Goal: Information Seeking & Learning: Learn about a topic

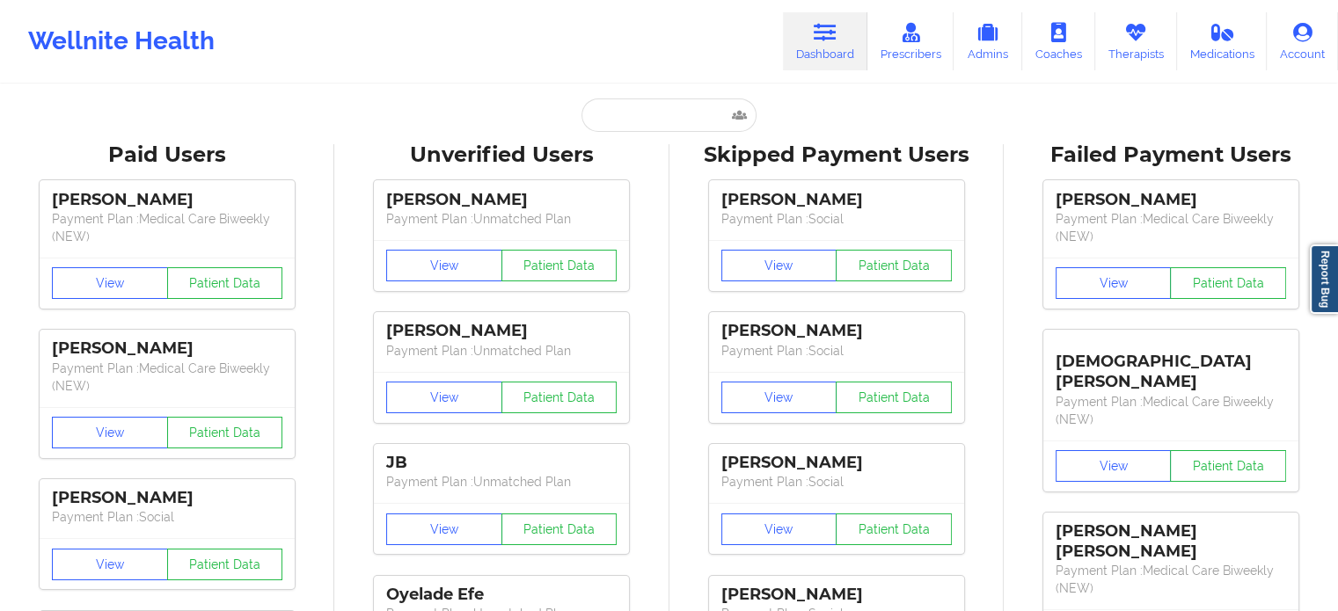
click at [589, 102] on input "text" at bounding box center [669, 115] width 174 height 33
paste input "[EMAIL_ADDRESS][DOMAIN_NAME]"
type input "[EMAIL_ADDRESS][DOMAIN_NAME]"
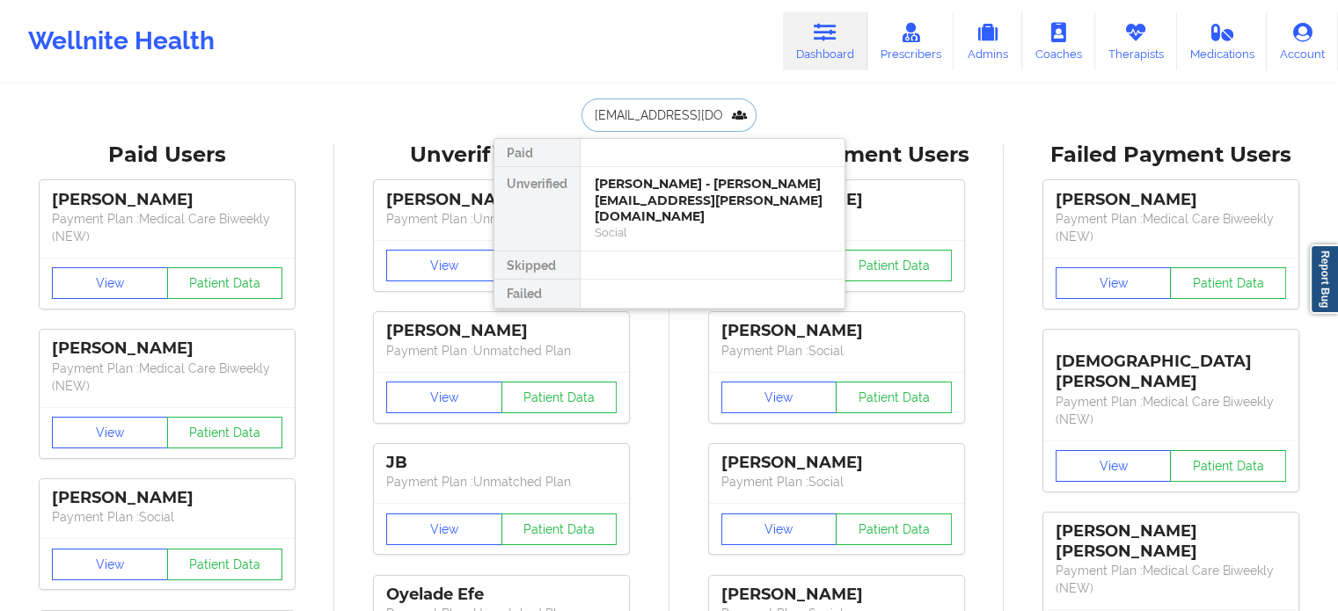
scroll to position [0, 60]
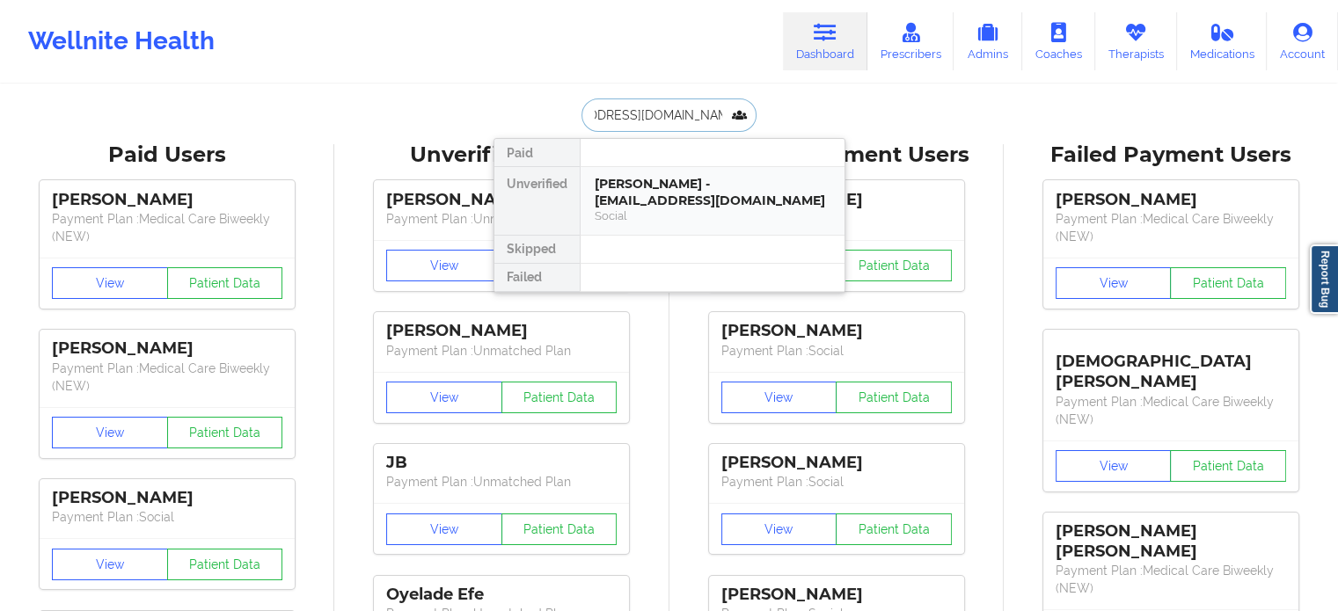
click at [640, 188] on div "[PERSON_NAME] - [EMAIL_ADDRESS][DOMAIN_NAME]" at bounding box center [713, 192] width 236 height 33
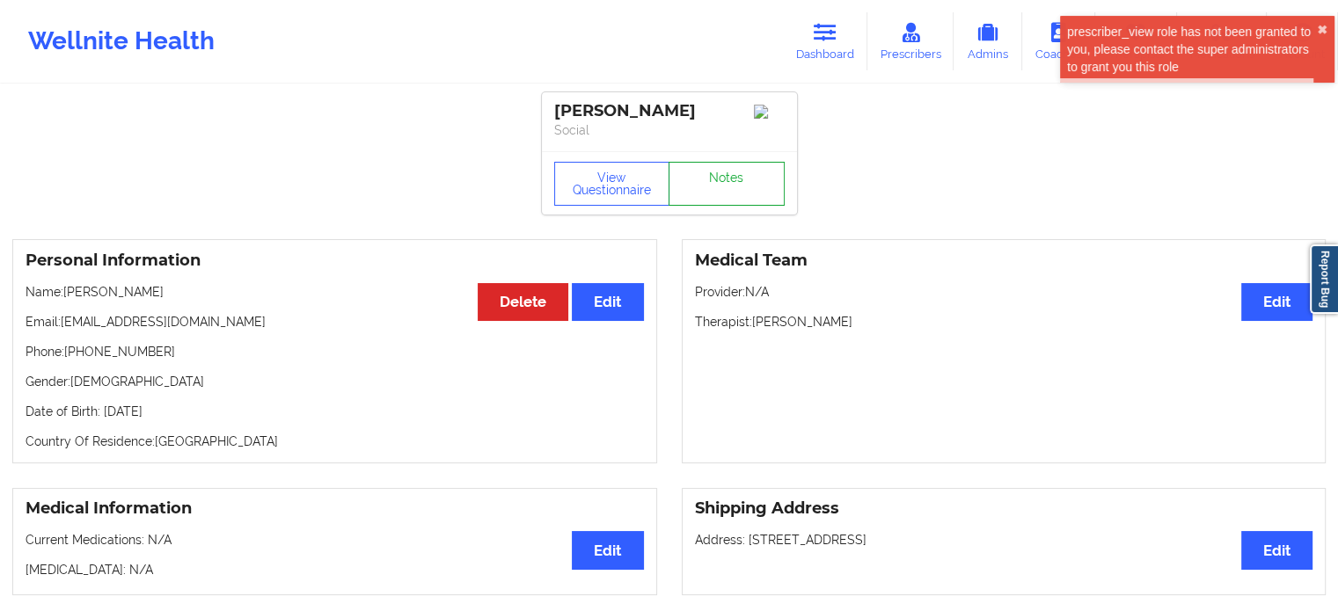
click at [731, 186] on link "Notes" at bounding box center [727, 184] width 116 height 44
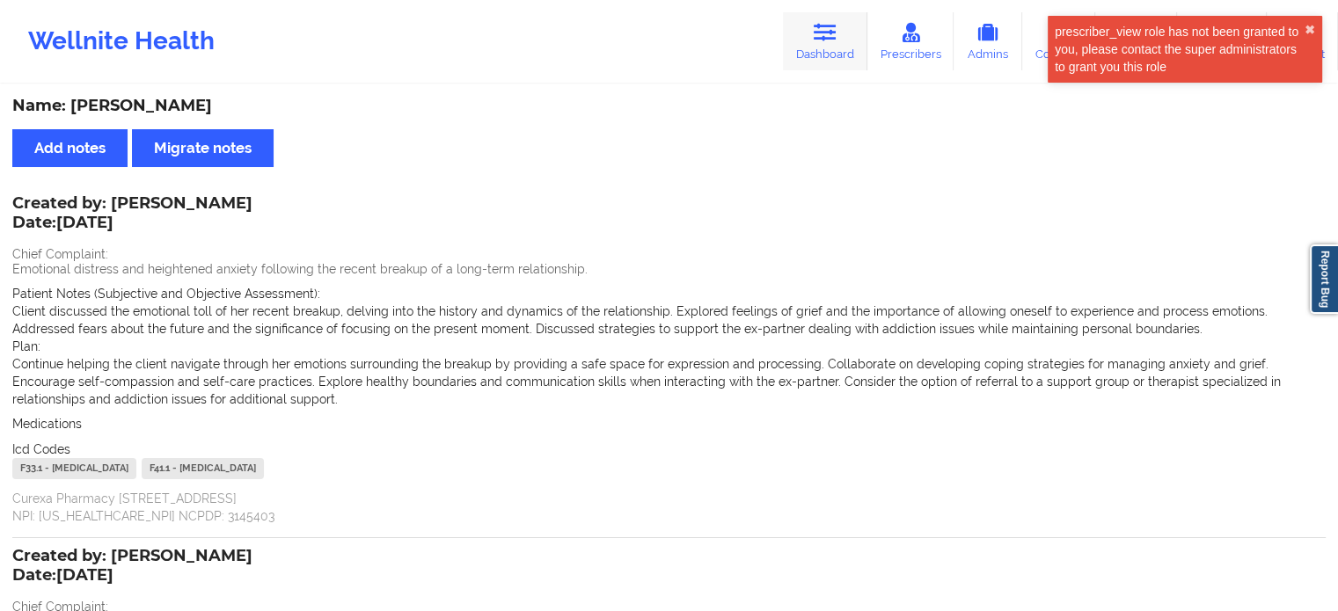
click at [837, 40] on icon at bounding box center [825, 32] width 23 height 19
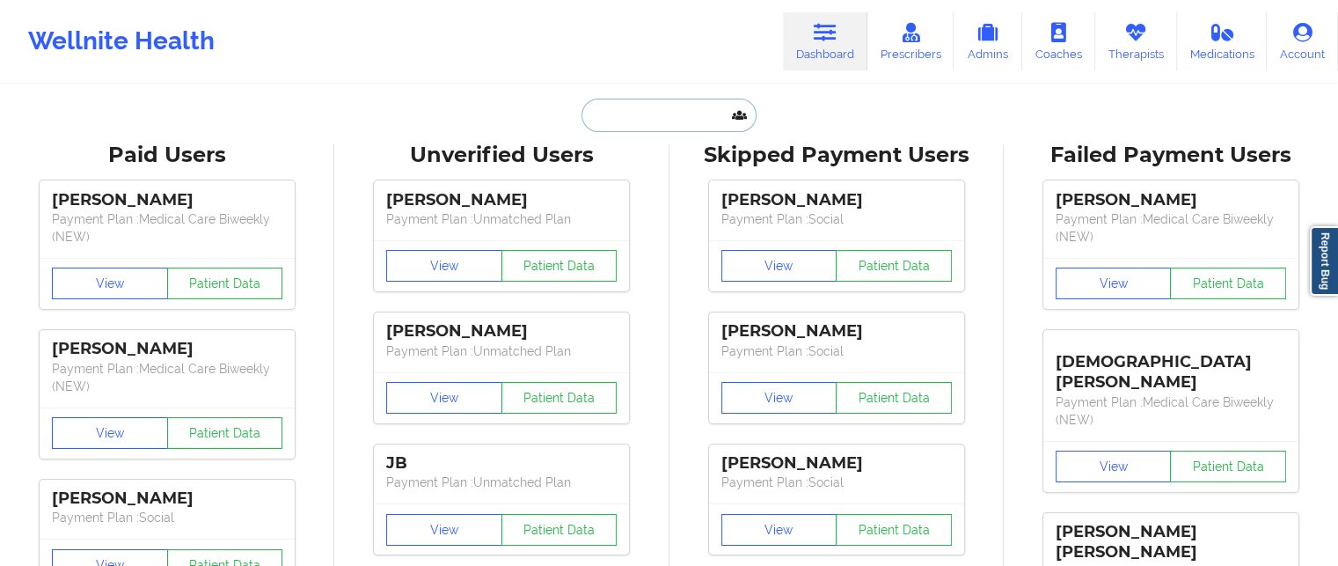
click at [630, 113] on input "text" at bounding box center [669, 115] width 174 height 33
paste input "[EMAIL_ADDRESS][DOMAIN_NAME]"
type input "[EMAIL_ADDRESS][DOMAIN_NAME]"
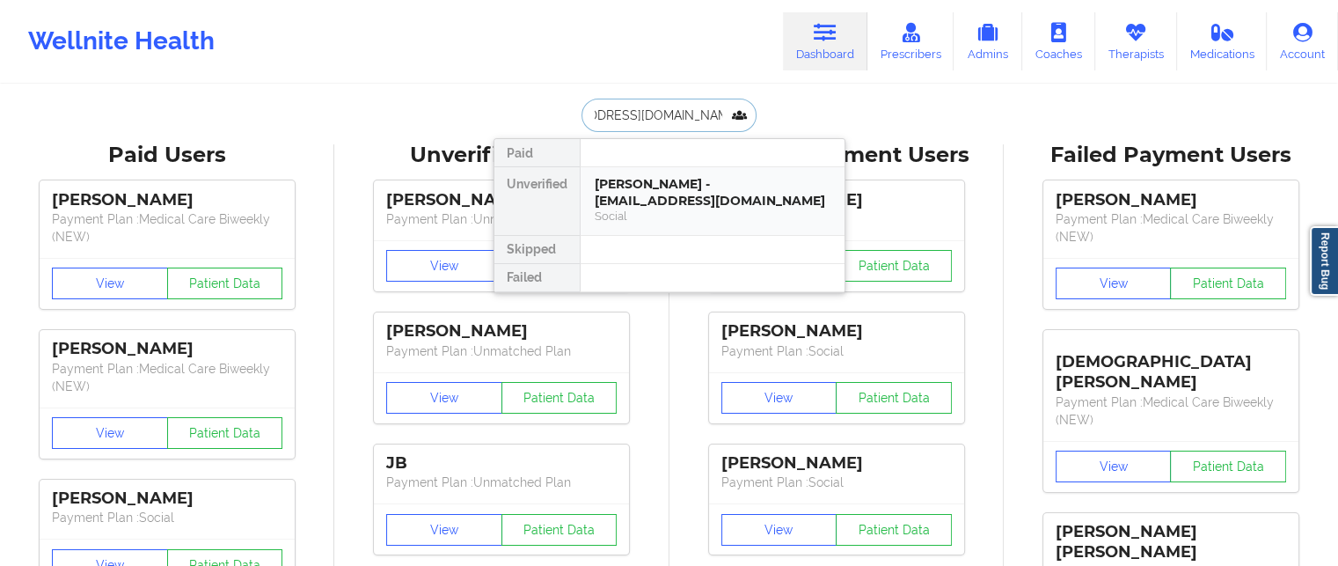
click at [629, 190] on div "[PERSON_NAME] - [EMAIL_ADDRESS][DOMAIN_NAME]" at bounding box center [713, 192] width 236 height 33
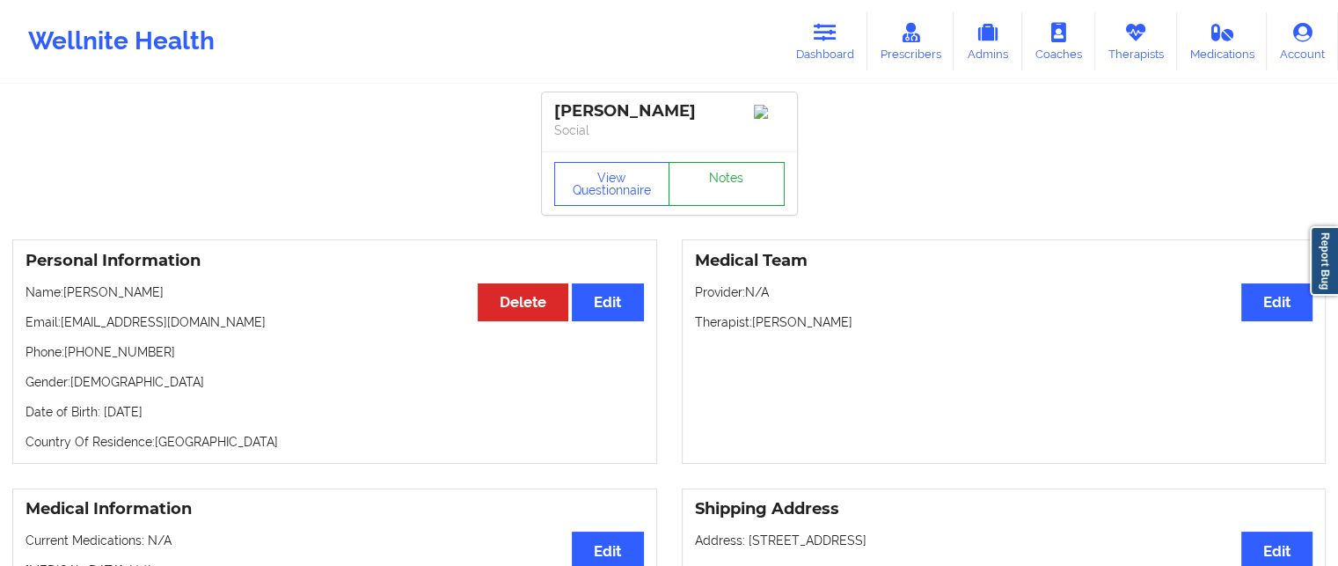
click at [735, 186] on link "Notes" at bounding box center [727, 184] width 116 height 44
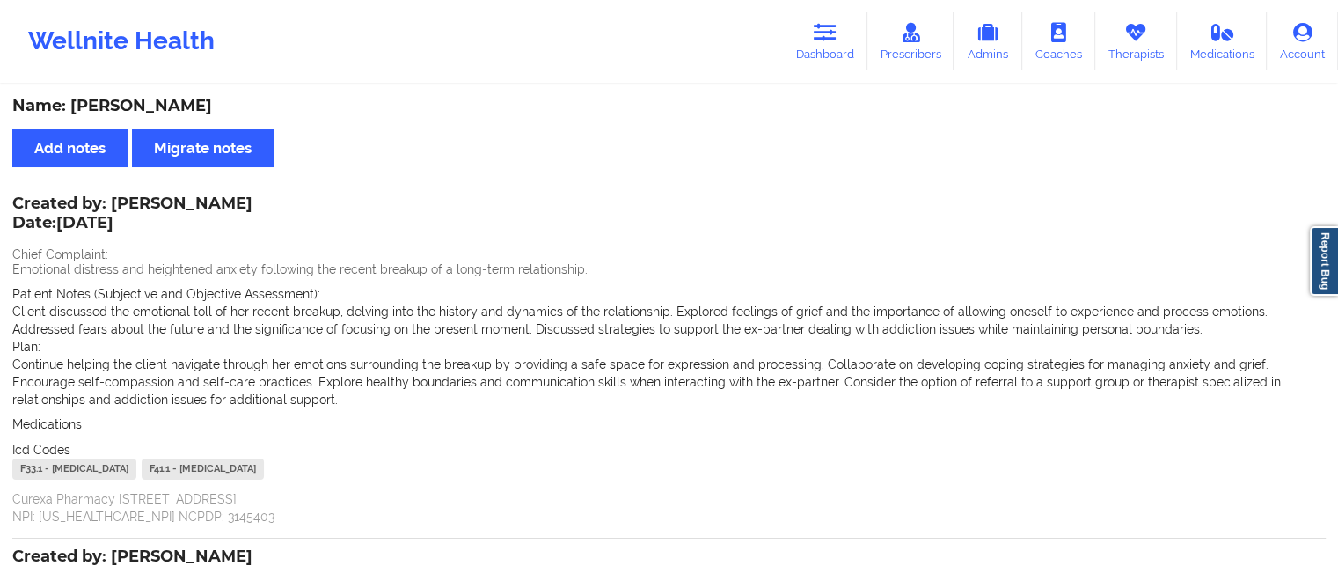
drag, startPoint x: 253, startPoint y: 200, endPoint x: 109, endPoint y: 200, distance: 143.4
click at [109, 200] on div "Created by: [PERSON_NAME] Date: [DATE] Chief Complaint: Emotional distress and …" at bounding box center [669, 361] width 1314 height 327
click at [121, 187] on div "Name: [PERSON_NAME] Add notes [PERSON_NAME] notes Created by: [PERSON_NAME] Dat…" at bounding box center [669, 571] width 1338 height 970
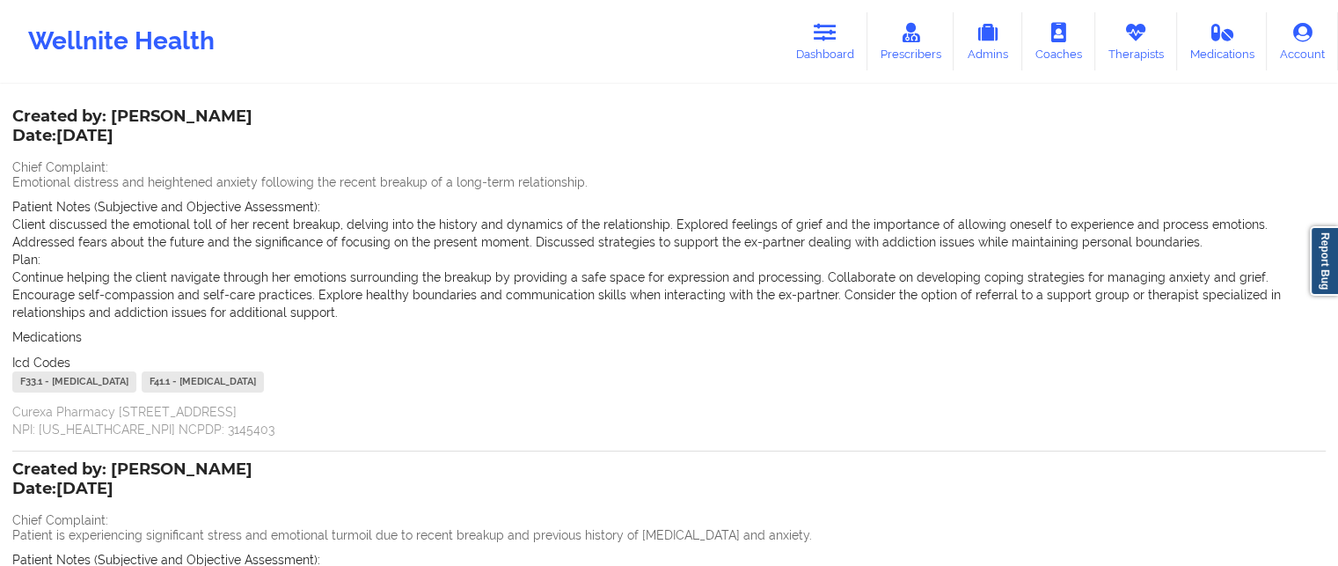
scroll to position [88, 0]
drag, startPoint x: 137, startPoint y: 136, endPoint x: 53, endPoint y: 144, distance: 84.8
click at [53, 143] on p "Date: [DATE]" at bounding box center [132, 135] width 240 height 23
click at [14, 187] on p "Emotional distress and heightened anxiety following the recent breakup of a lon…" at bounding box center [669, 181] width 1314 height 18
drag, startPoint x: 27, startPoint y: 201, endPoint x: 269, endPoint y: 200, distance: 241.9
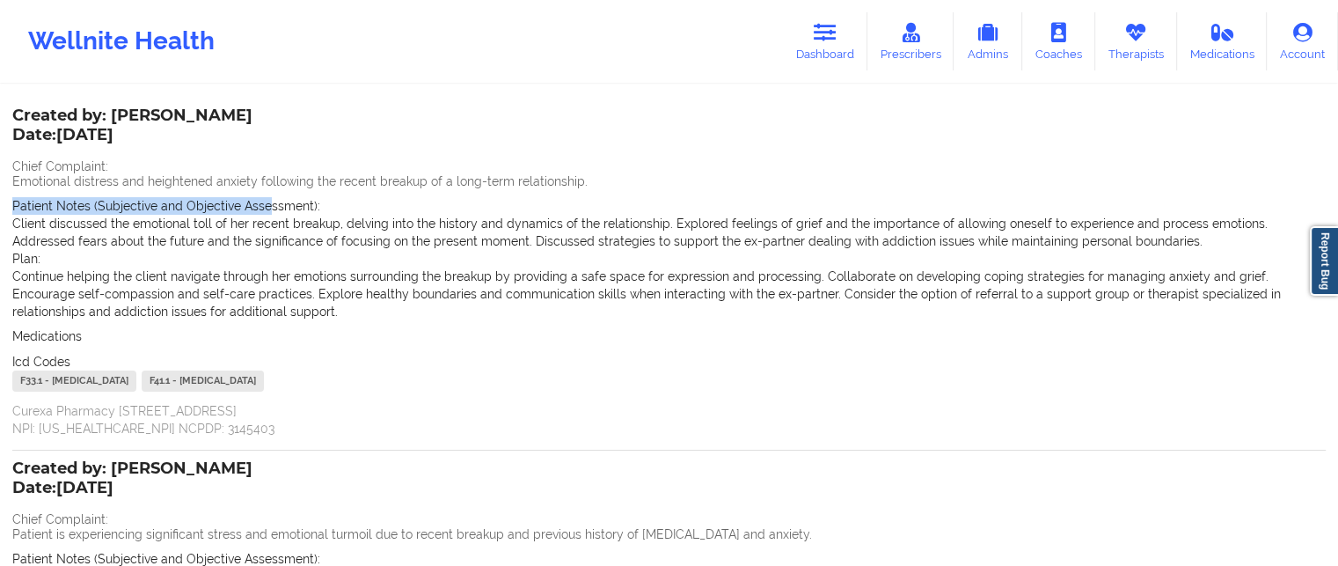
click at [269, 200] on div "Name: [PERSON_NAME] Add notes [PERSON_NAME] notes Created by: [PERSON_NAME] Dat…" at bounding box center [669, 483] width 1338 height 970
click at [264, 207] on span "Patient Notes (Subjective and Objective Assessment):" at bounding box center [166, 206] width 308 height 14
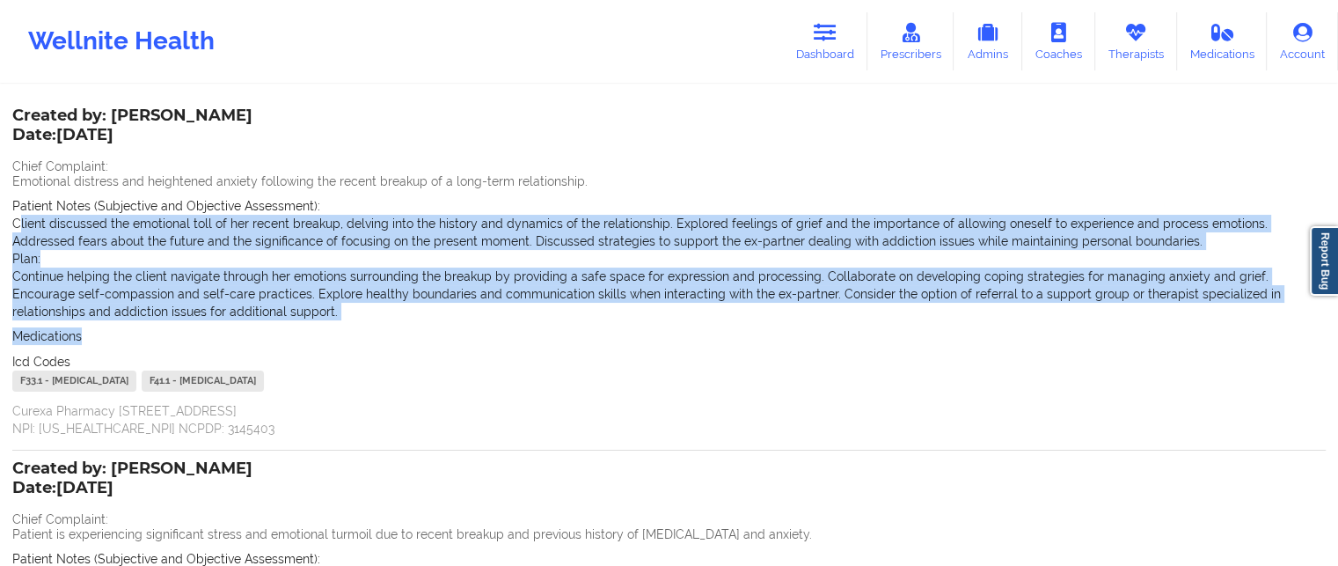
drag, startPoint x: 18, startPoint y: 223, endPoint x: 539, endPoint y: 268, distance: 522.8
click at [978, 326] on div "Created by: [PERSON_NAME] Date: [DATE] Chief Complaint: Emotional distress and …" at bounding box center [669, 273] width 1314 height 327
click at [317, 238] on p "Client discussed the emotional toll of her recent breakup, delving into the his…" at bounding box center [669, 232] width 1314 height 35
click at [231, 308] on p "Continue helping the client navigate through her emotions surrounding the break…" at bounding box center [669, 293] width 1314 height 53
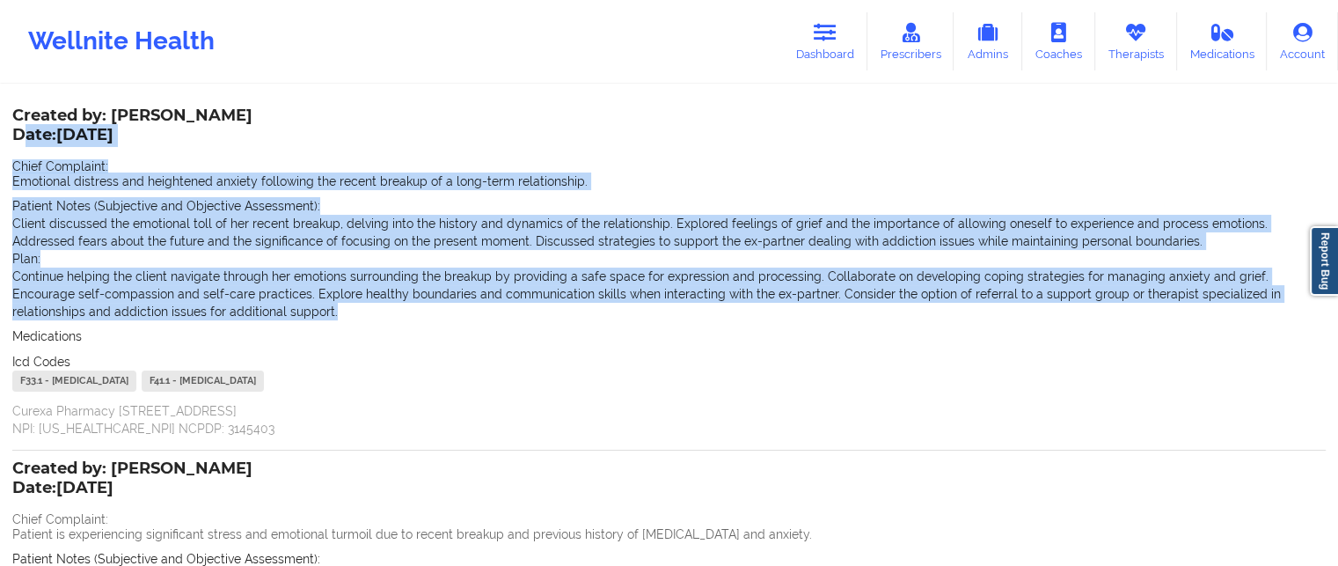
drag, startPoint x: 239, startPoint y: 316, endPoint x: 18, endPoint y: 139, distance: 283.6
click at [18, 143] on div "Created by: [PERSON_NAME] Date: [DATE] Chief Complaint: Emotional distress and …" at bounding box center [669, 273] width 1314 height 327
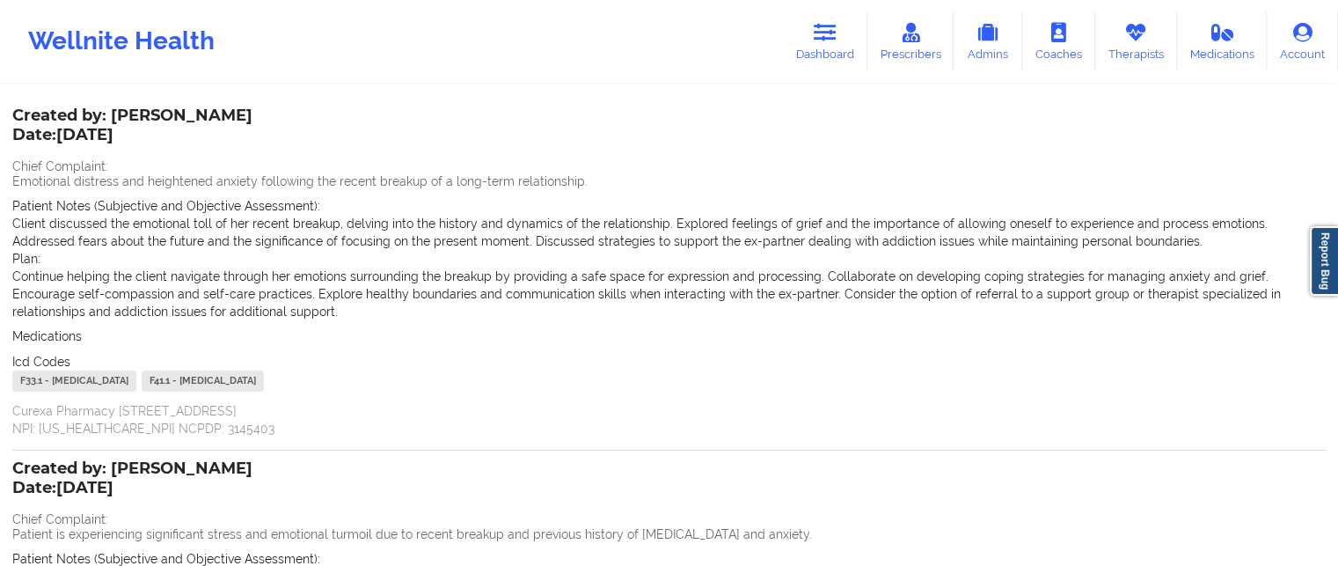
click at [18, 113] on div "Created by: [PERSON_NAME] Date: [DATE]" at bounding box center [132, 126] width 240 height 40
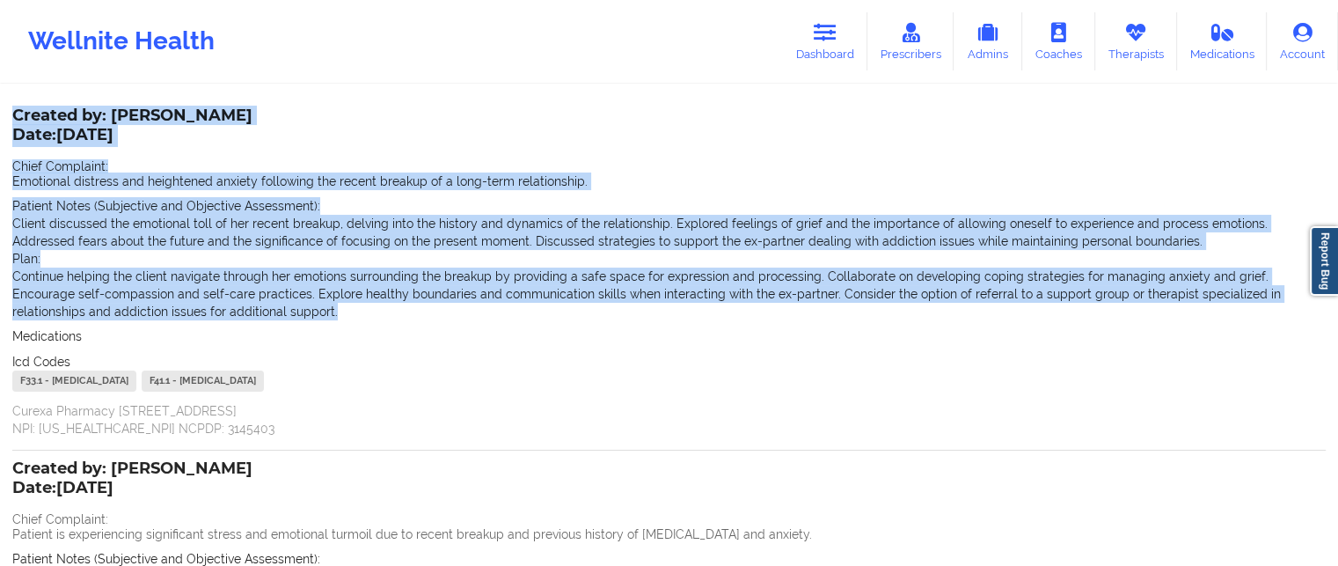
drag, startPoint x: 28, startPoint y: 114, endPoint x: 377, endPoint y: 138, distance: 350.1
click at [273, 320] on div "Name: [PERSON_NAME] Add notes [PERSON_NAME] notes Created by: [PERSON_NAME] Dat…" at bounding box center [669, 483] width 1338 height 970
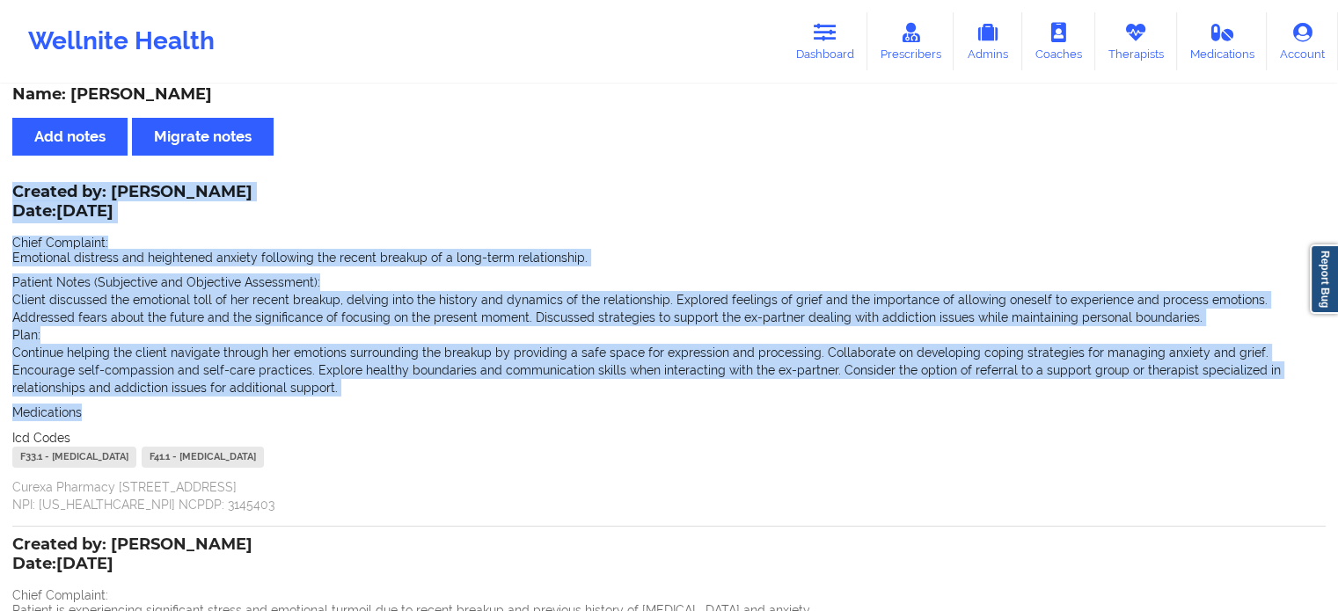
scroll to position [0, 0]
